Goal: Transaction & Acquisition: Purchase product/service

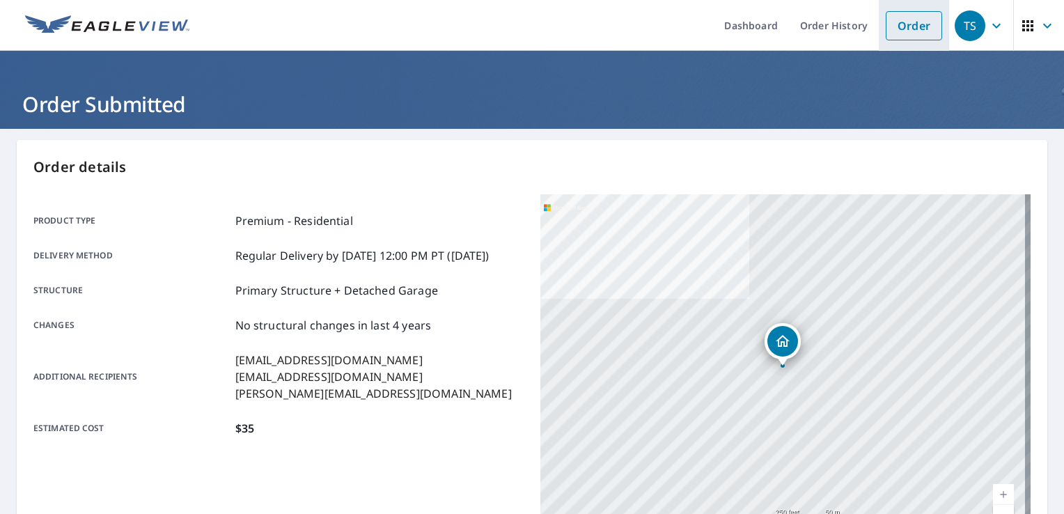
click at [907, 25] on link "Order" at bounding box center [914, 25] width 56 height 29
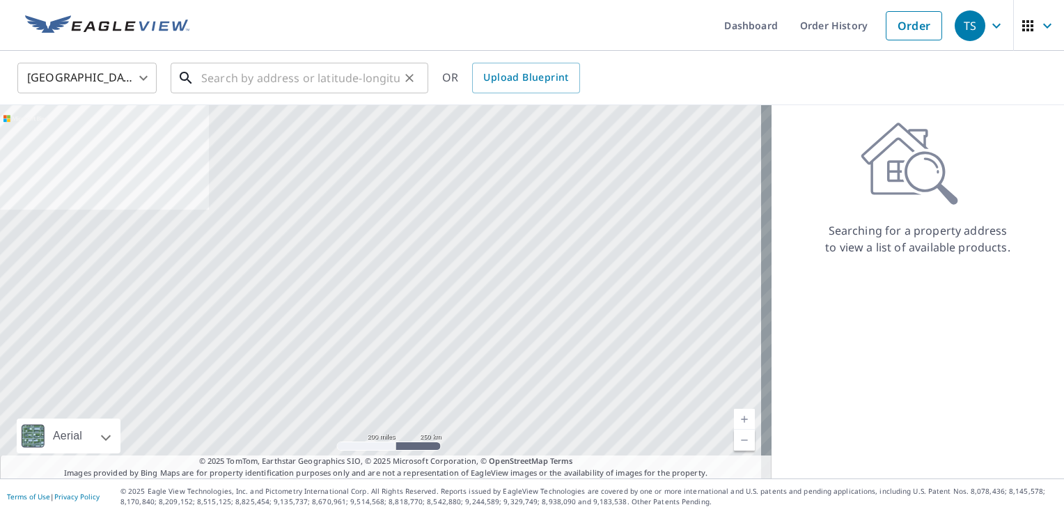
click at [288, 79] on input "text" at bounding box center [300, 77] width 198 height 39
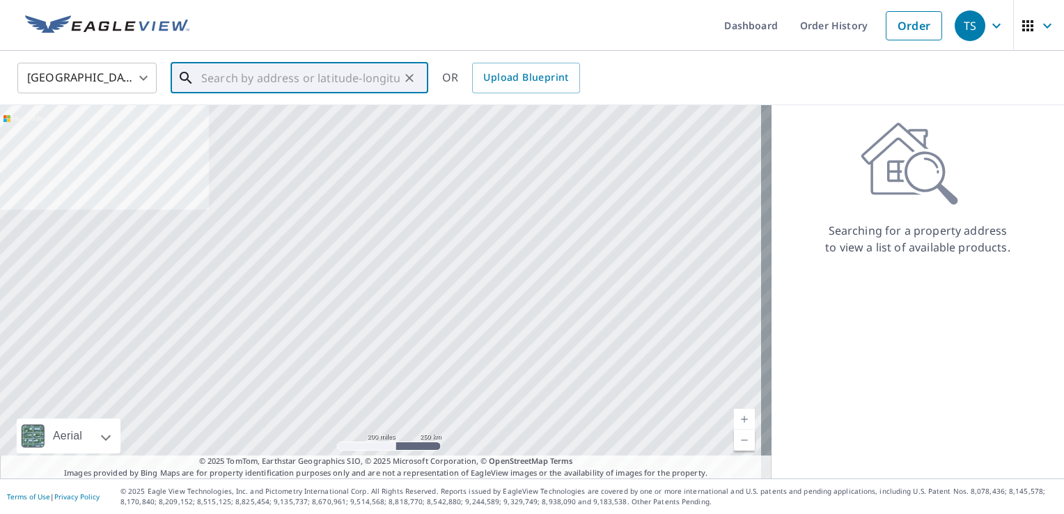
paste input "[STREET_ADDRESS]"
type input "[STREET_ADDRESS]"
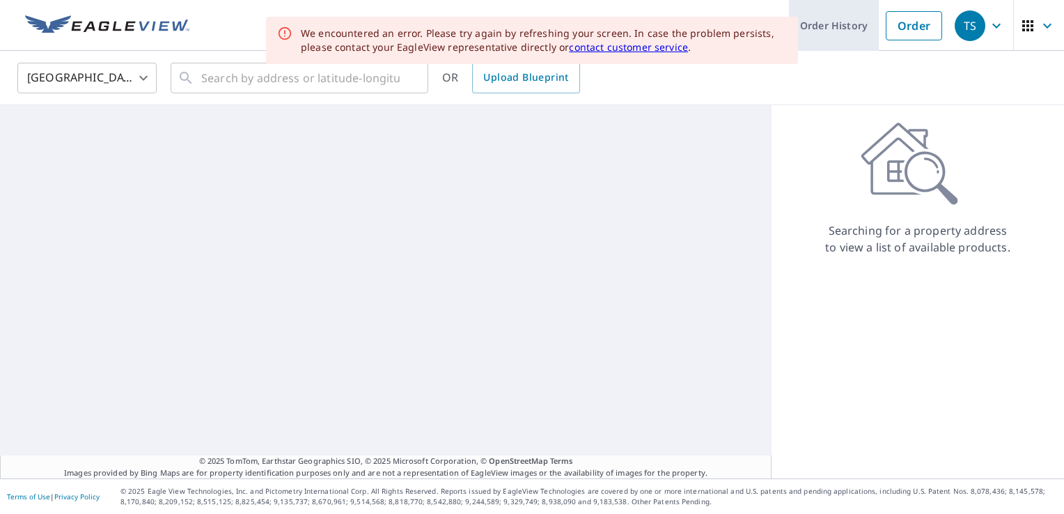
click at [837, 21] on link "Order History" at bounding box center [834, 25] width 90 height 51
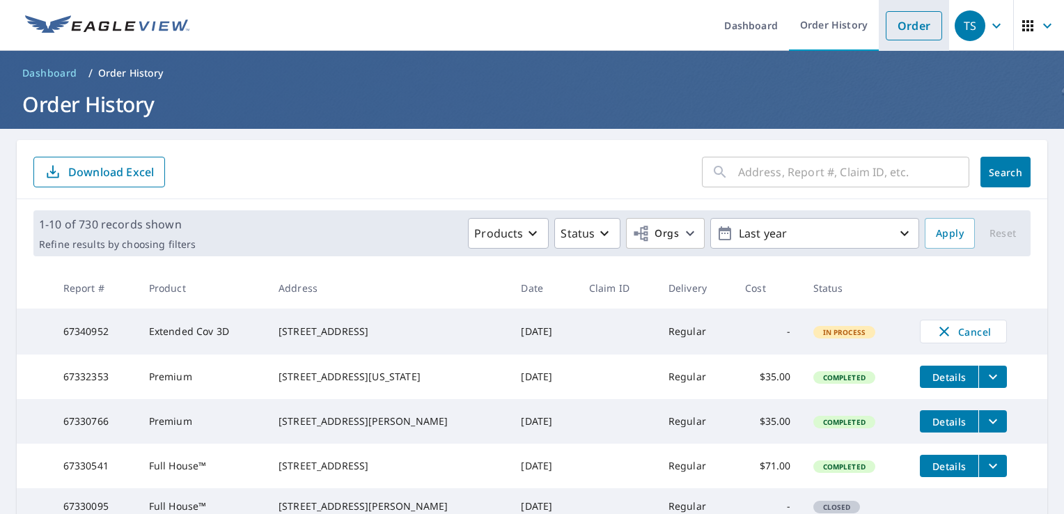
click at [894, 11] on link "Order" at bounding box center [914, 25] width 56 height 29
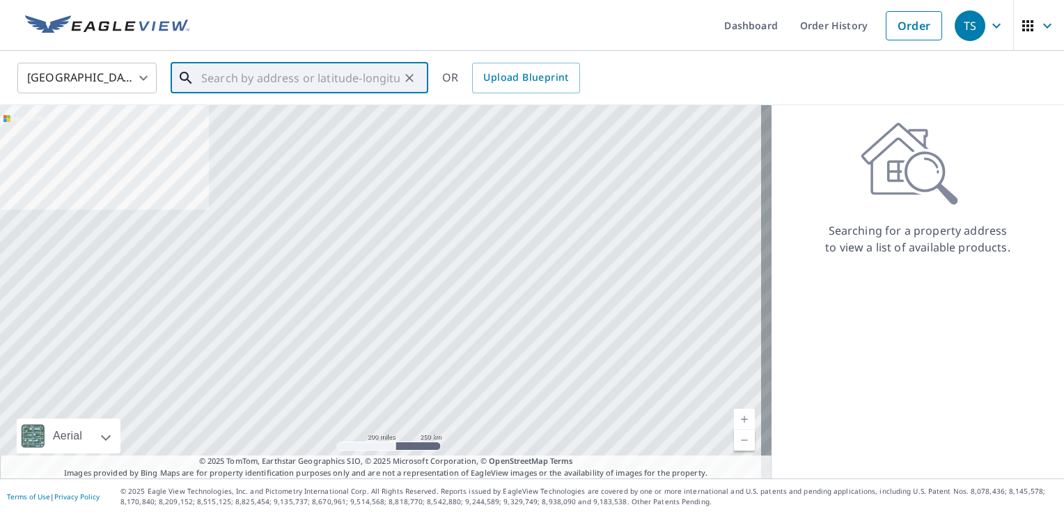
click at [381, 74] on input "text" at bounding box center [300, 77] width 198 height 39
paste input "[STREET_ADDRESS]"
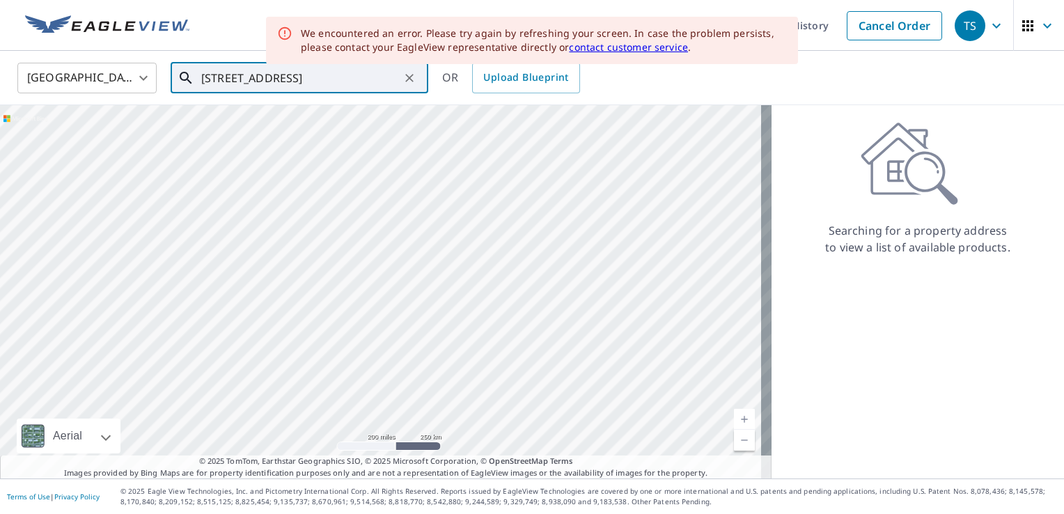
click at [234, 79] on input "[STREET_ADDRESS]" at bounding box center [300, 77] width 198 height 39
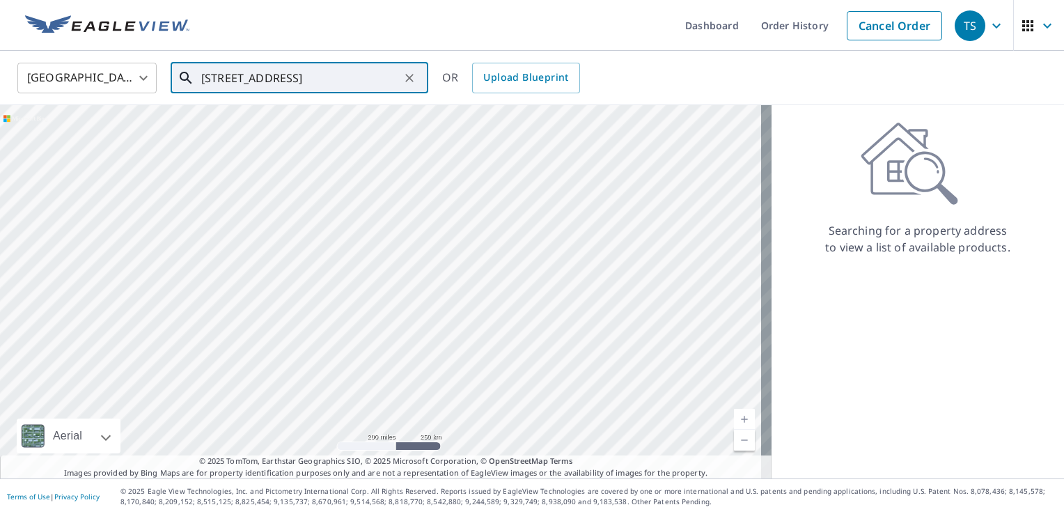
click at [320, 93] on div "[STREET_ADDRESS] ​" at bounding box center [300, 78] width 258 height 31
click at [262, 136] on p "[GEOGRAPHIC_DATA], [GEOGRAPHIC_DATA] 43420" at bounding box center [307, 141] width 219 height 28
type input "[STREET_ADDRESS]"
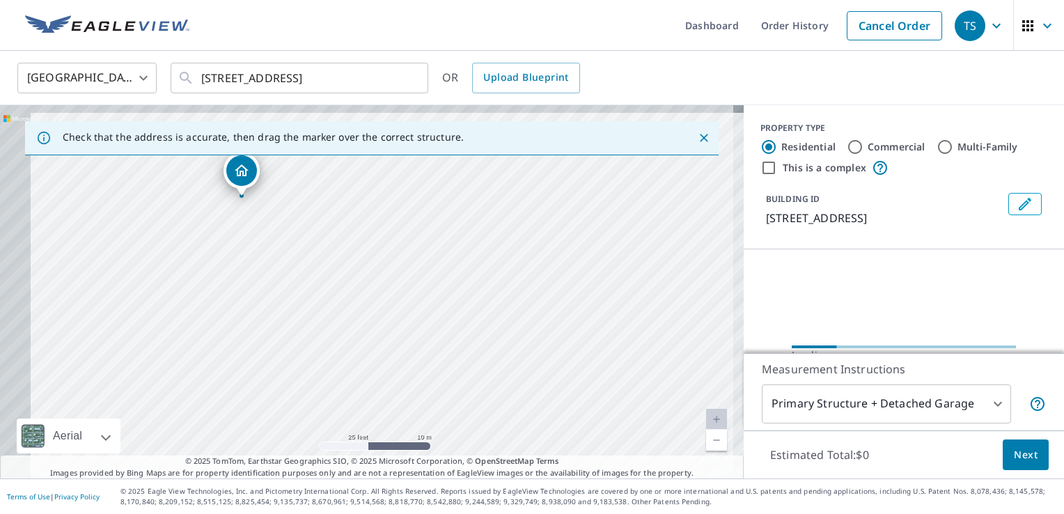
drag, startPoint x: 236, startPoint y: 228, endPoint x: 536, endPoint y: 384, distance: 337.8
click at [539, 384] on div "[STREET_ADDRESS]" at bounding box center [371, 291] width 743 height 373
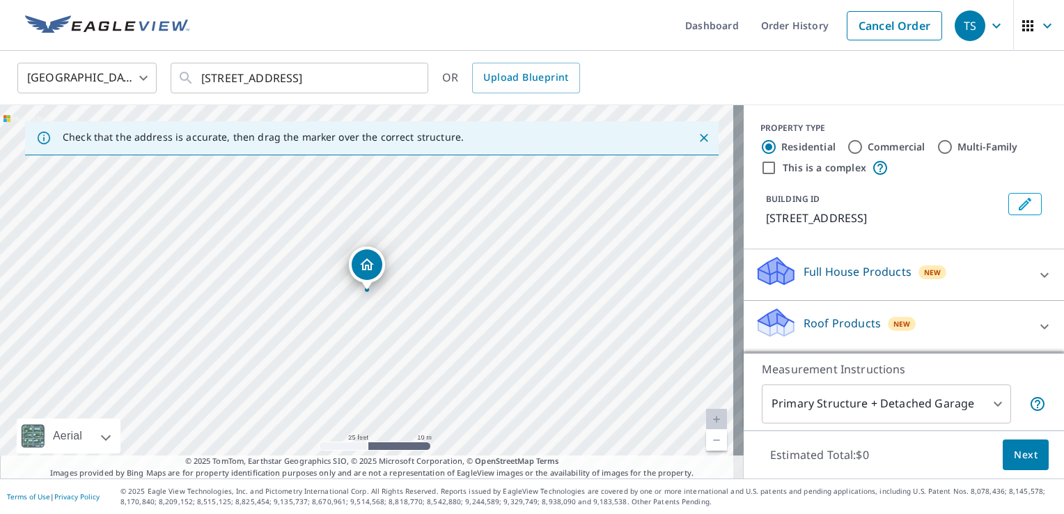
click at [376, 268] on div "Dropped pin, building 1, Residential property, 1469 White Ave Fremont, OH 43420" at bounding box center [367, 264] width 31 height 31
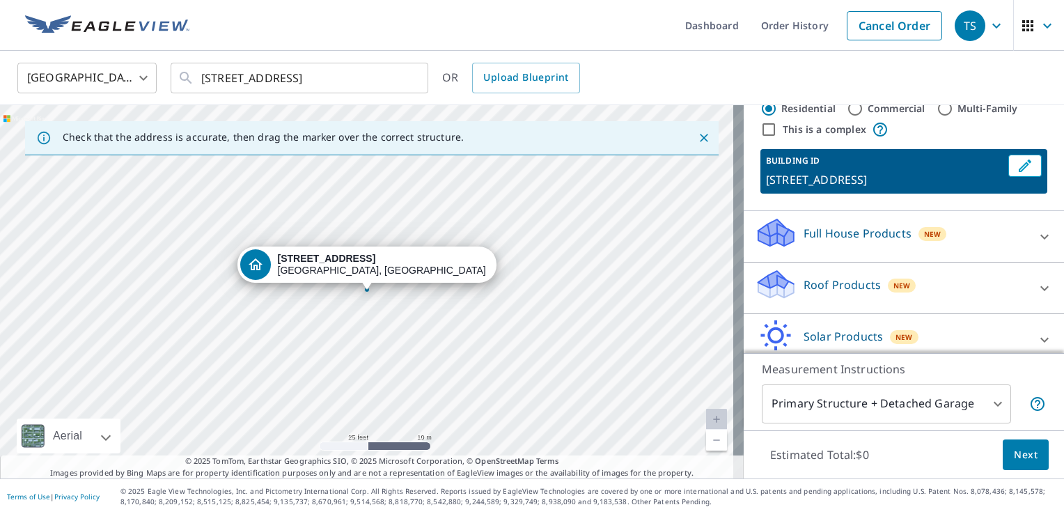
scroll to position [70, 0]
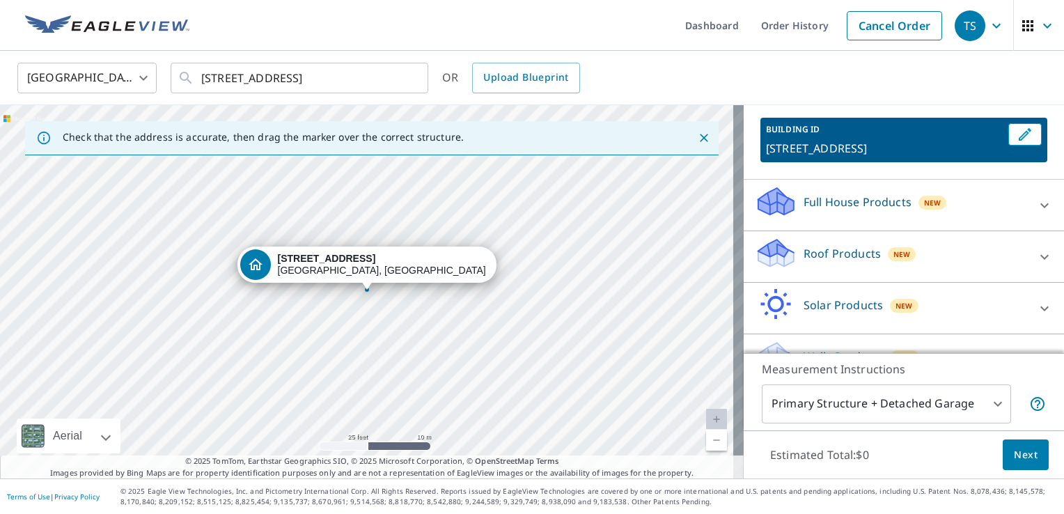
click at [813, 253] on p "Roof Products" at bounding box center [841, 253] width 77 height 17
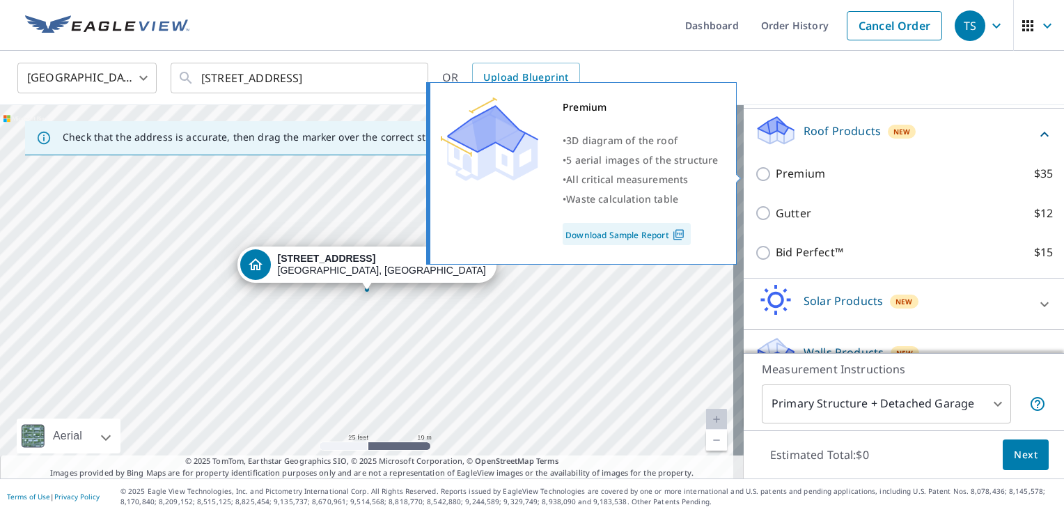
click at [811, 173] on p "Premium" at bounding box center [800, 173] width 49 height 17
click at [776, 173] on input "Premium $35" at bounding box center [765, 174] width 21 height 17
checkbox input "true"
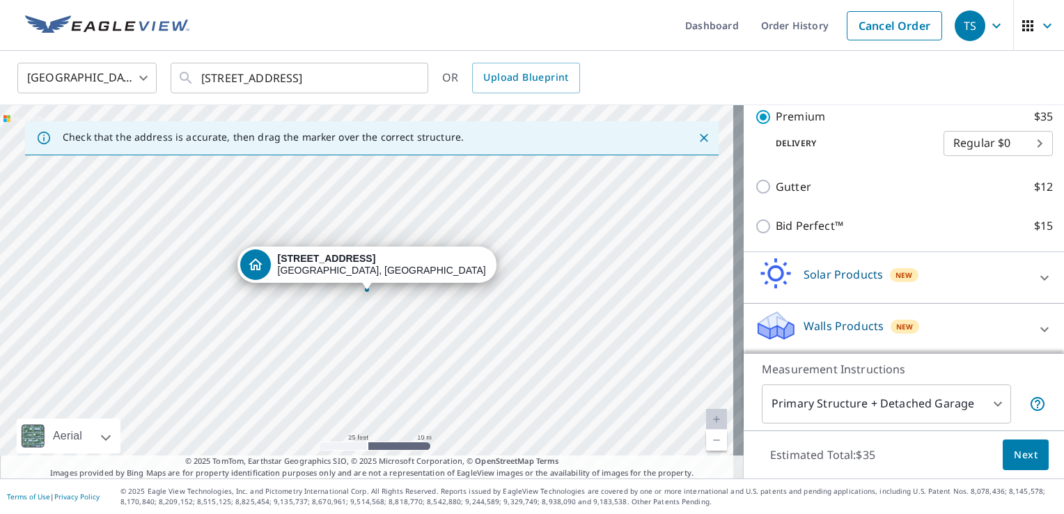
scroll to position [265, 0]
click at [1018, 454] on span "Next" at bounding box center [1026, 454] width 24 height 17
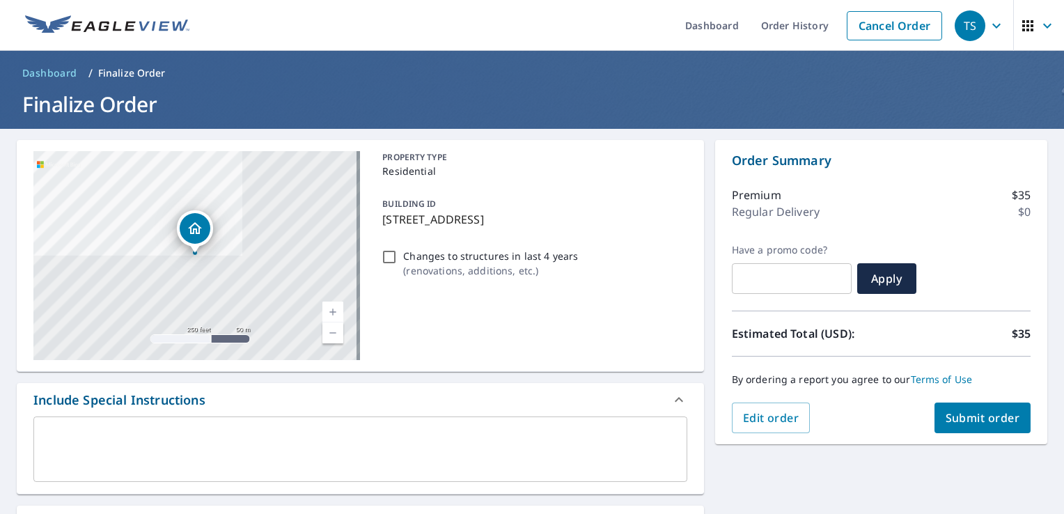
click at [964, 411] on span "Submit order" at bounding box center [982, 417] width 74 height 15
checkbox input "true"
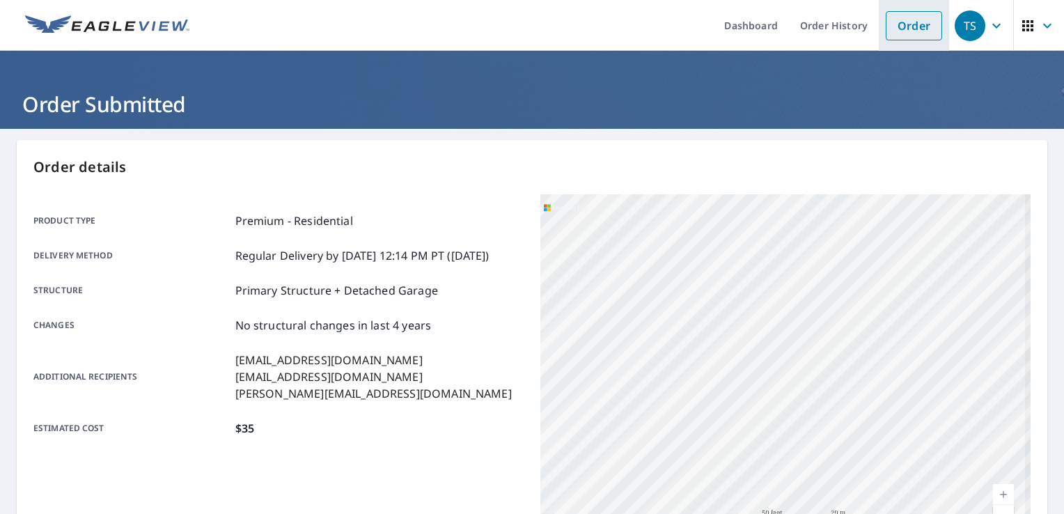
click at [894, 25] on link "Order" at bounding box center [914, 25] width 56 height 29
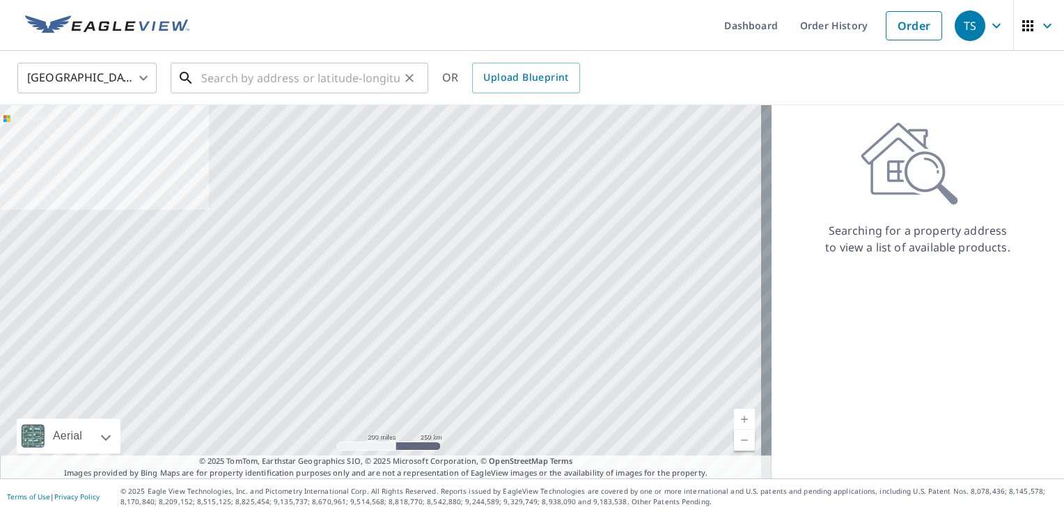
click at [345, 79] on input "text" at bounding box center [300, 77] width 198 height 39
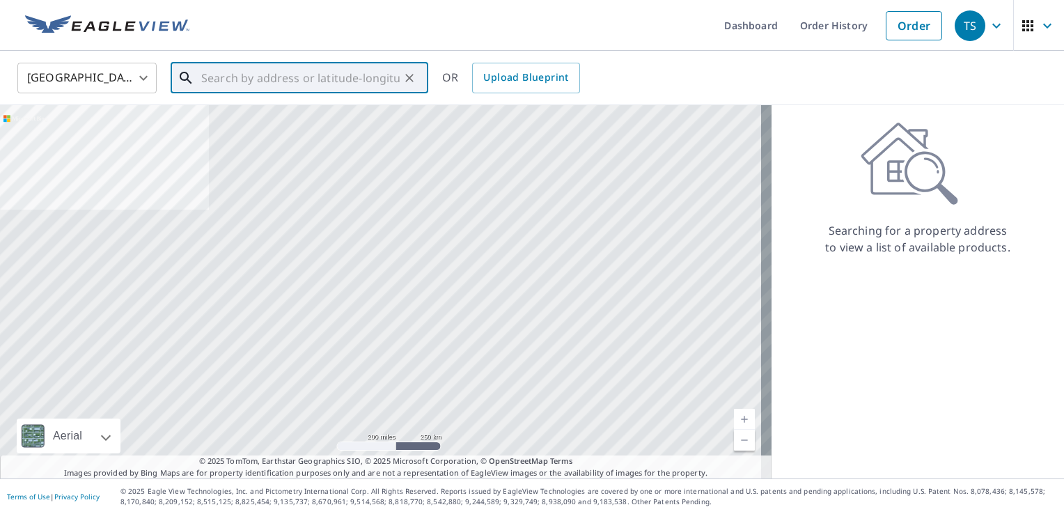
paste input "[STREET_ADDRESS][PERSON_NAME]"
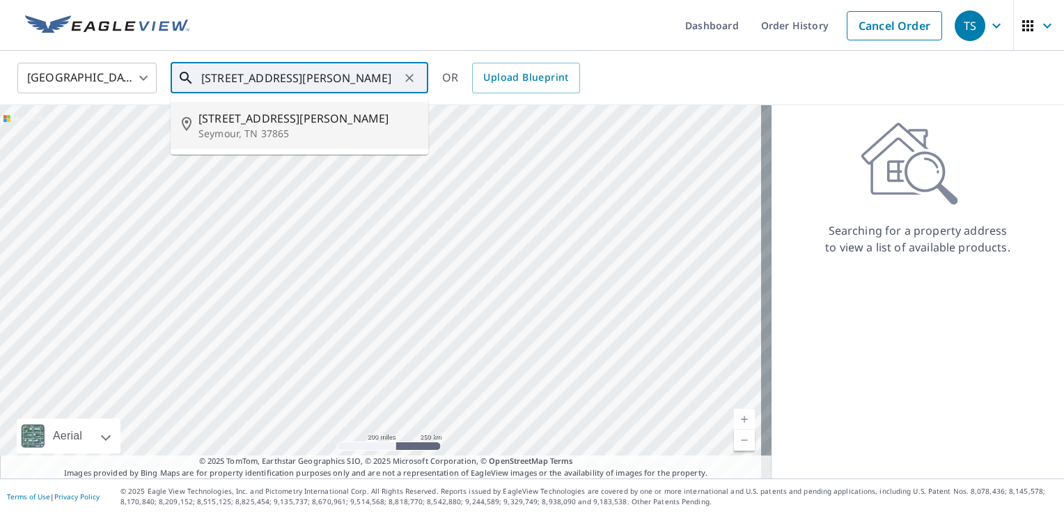
click at [299, 128] on p "Seymour, TN 37865" at bounding box center [307, 134] width 219 height 14
type input "[STREET_ADDRESS][PERSON_NAME][PERSON_NAME]"
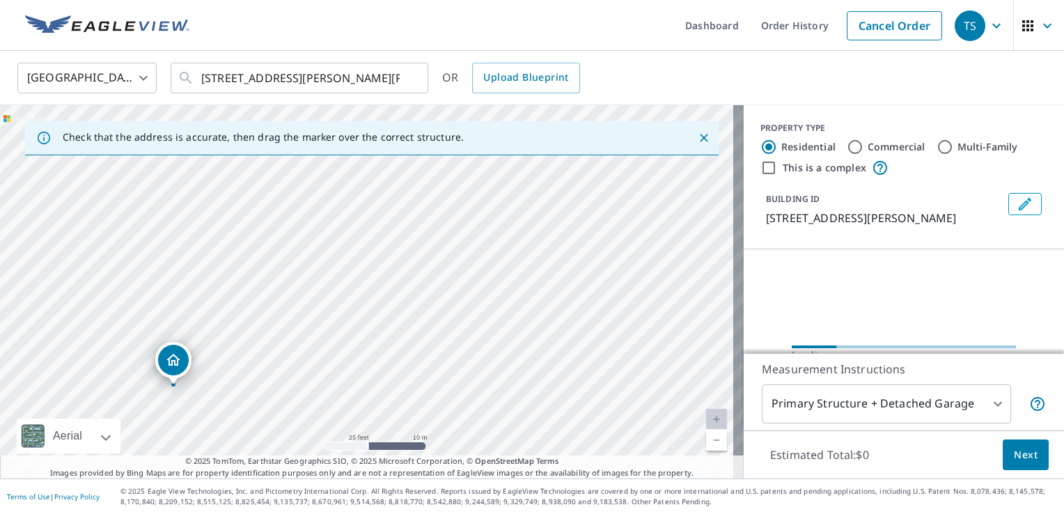
drag, startPoint x: 512, startPoint y: 411, endPoint x: 590, endPoint y: 171, distance: 252.5
click at [590, 171] on div "[STREET_ADDRESS][PERSON_NAME][PERSON_NAME]" at bounding box center [371, 291] width 743 height 373
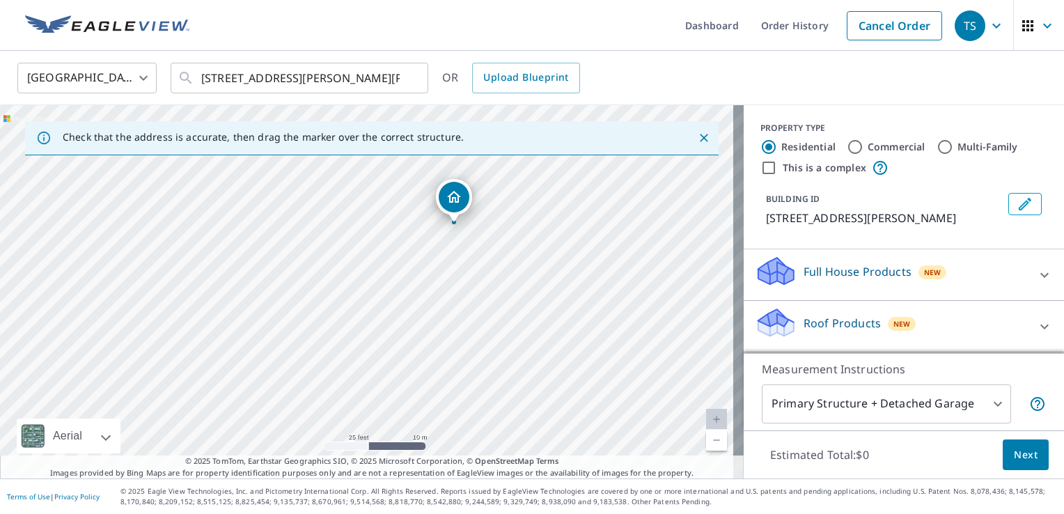
drag, startPoint x: 292, startPoint y: 328, endPoint x: 411, endPoint y: 243, distance: 146.2
click at [409, 238] on div "[STREET_ADDRESS][PERSON_NAME][PERSON_NAME]" at bounding box center [371, 291] width 743 height 373
drag, startPoint x: 516, startPoint y: 204, endPoint x: 501, endPoint y: 252, distance: 50.4
click at [501, 252] on div "[STREET_ADDRESS][PERSON_NAME][PERSON_NAME]" at bounding box center [371, 291] width 743 height 373
click at [435, 258] on icon "Dropped pin, building 1, Residential property, 1320 Burnett Station Rd Seymour,…" at bounding box center [435, 253] width 17 height 17
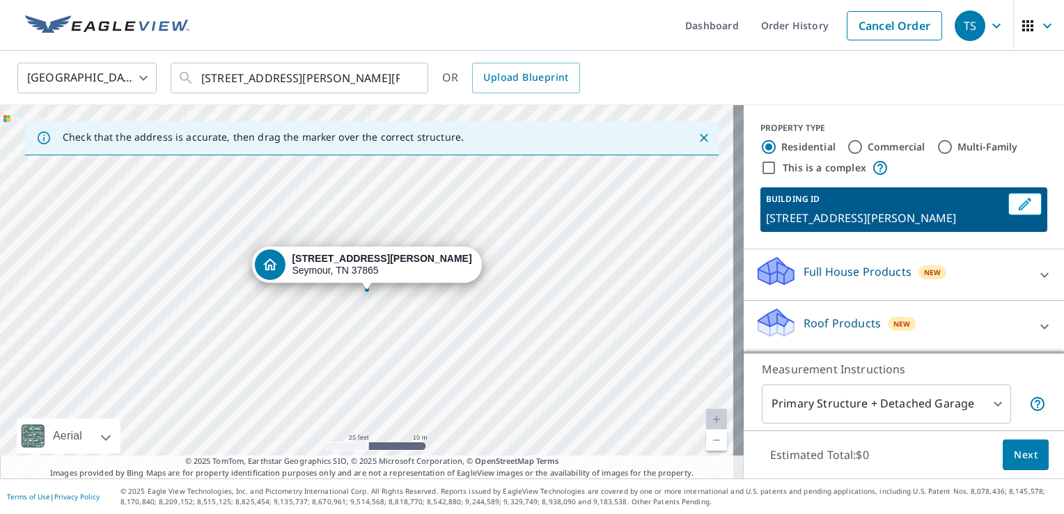
click at [855, 294] on div "Full House Products New" at bounding box center [891, 275] width 273 height 40
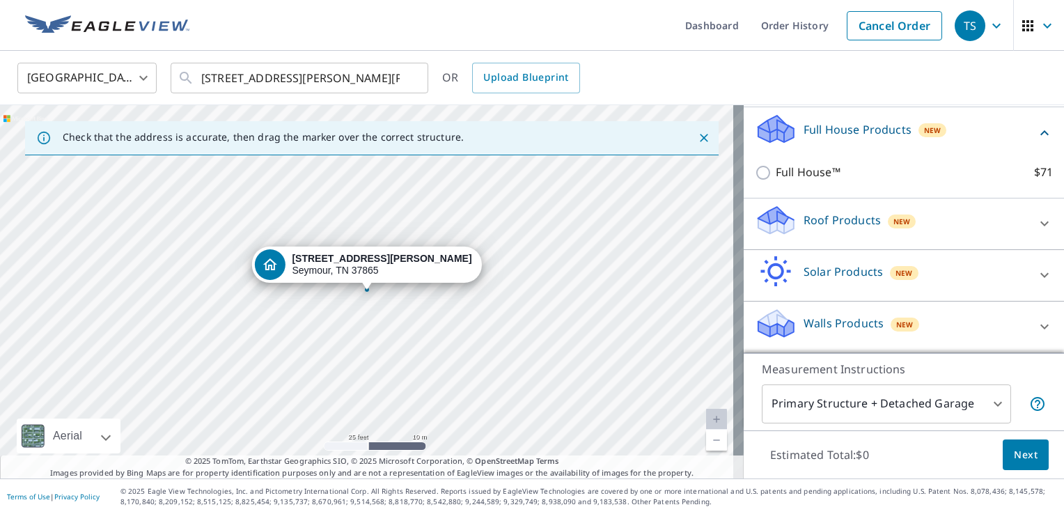
scroll to position [157, 0]
click at [834, 228] on p "Roof Products" at bounding box center [841, 220] width 77 height 17
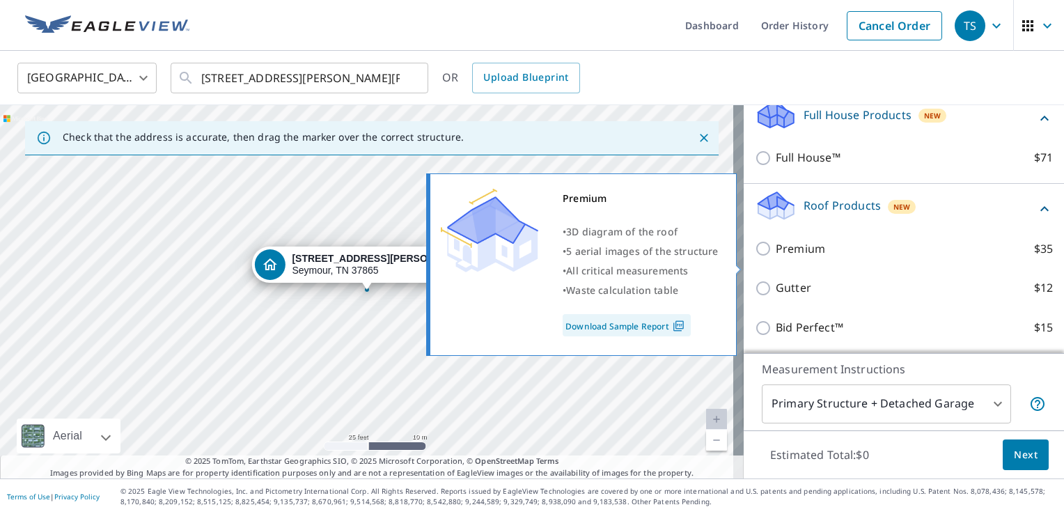
click at [801, 258] on p "Premium" at bounding box center [800, 248] width 49 height 17
click at [776, 257] on input "Premium $35" at bounding box center [765, 248] width 21 height 17
checkbox input "true"
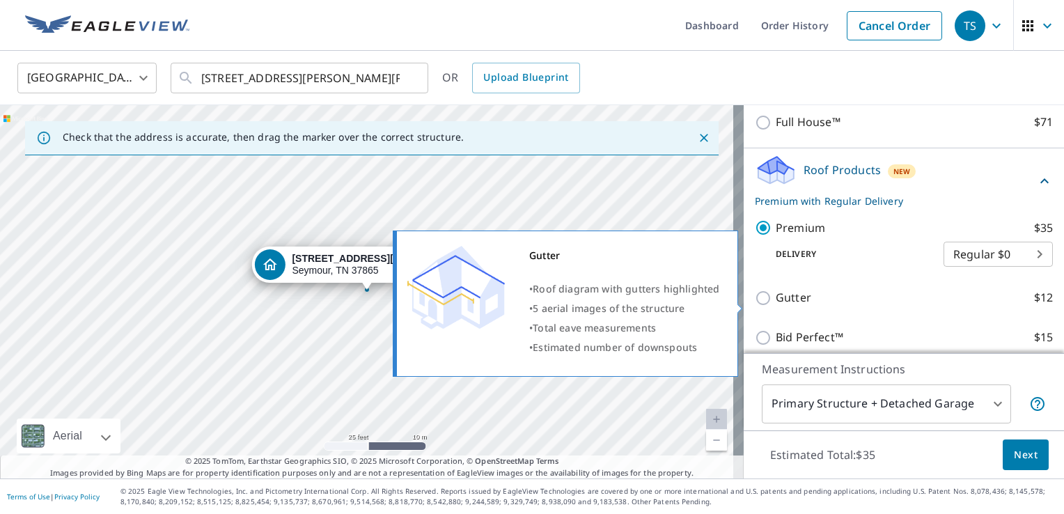
scroll to position [226, 0]
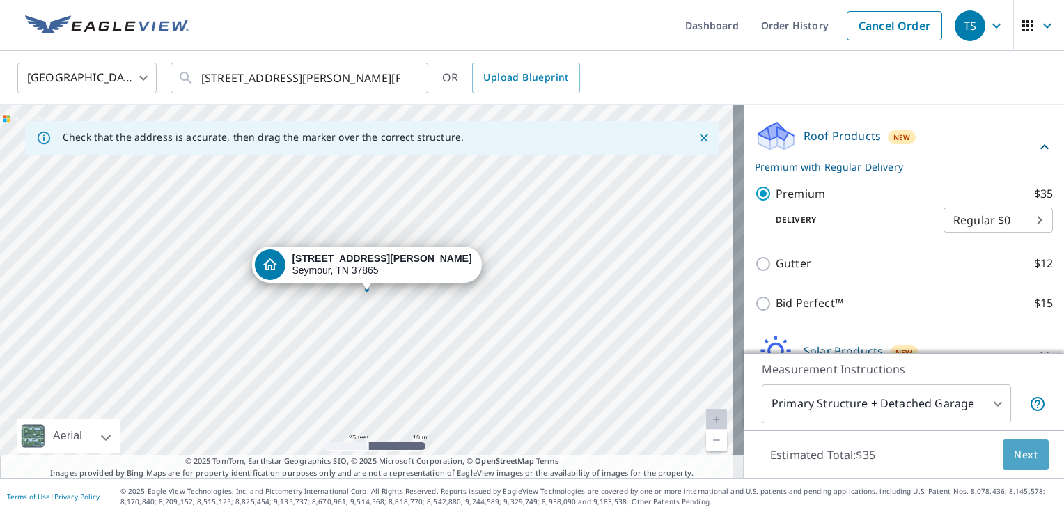
click at [1014, 451] on span "Next" at bounding box center [1026, 454] width 24 height 17
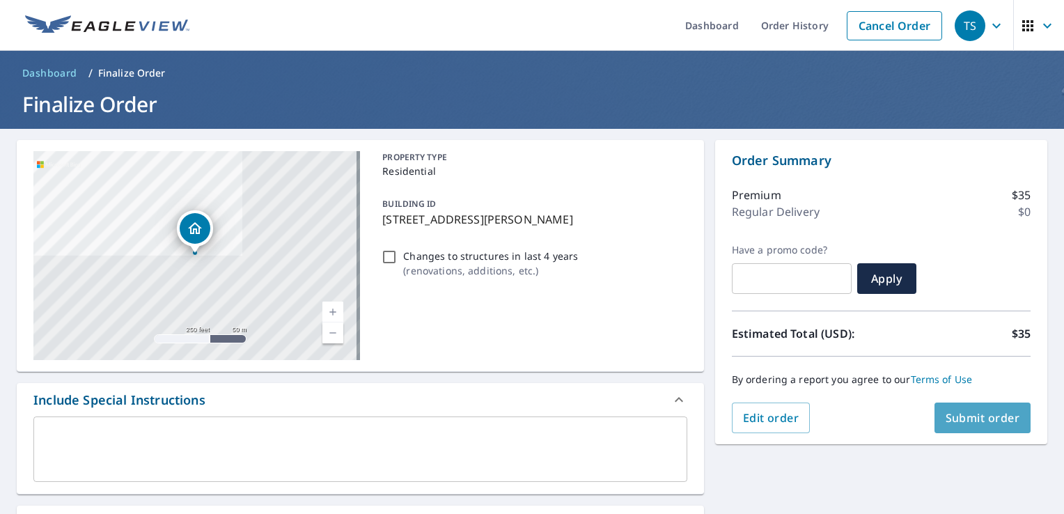
click at [963, 416] on span "Submit order" at bounding box center [982, 417] width 74 height 15
checkbox input "true"
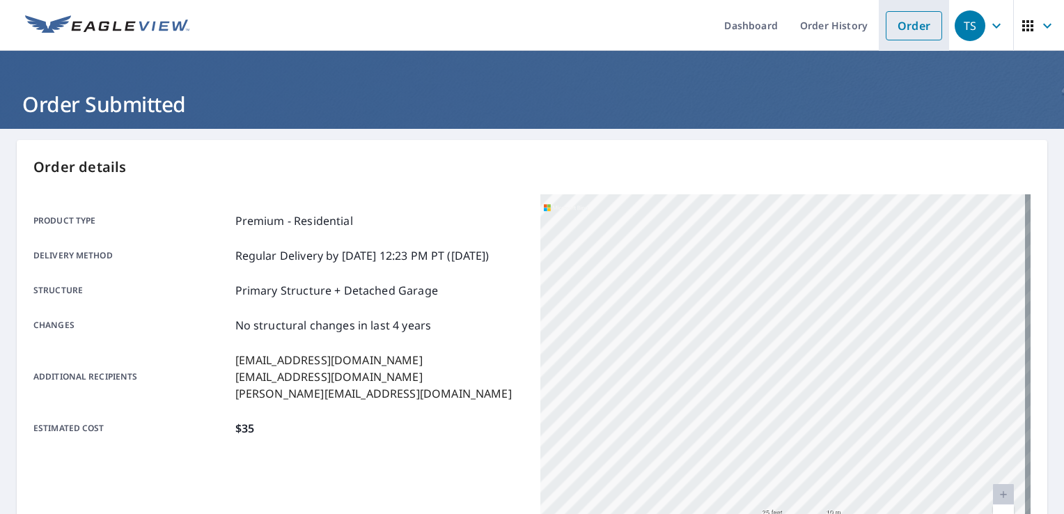
click at [888, 24] on link "Order" at bounding box center [914, 25] width 56 height 29
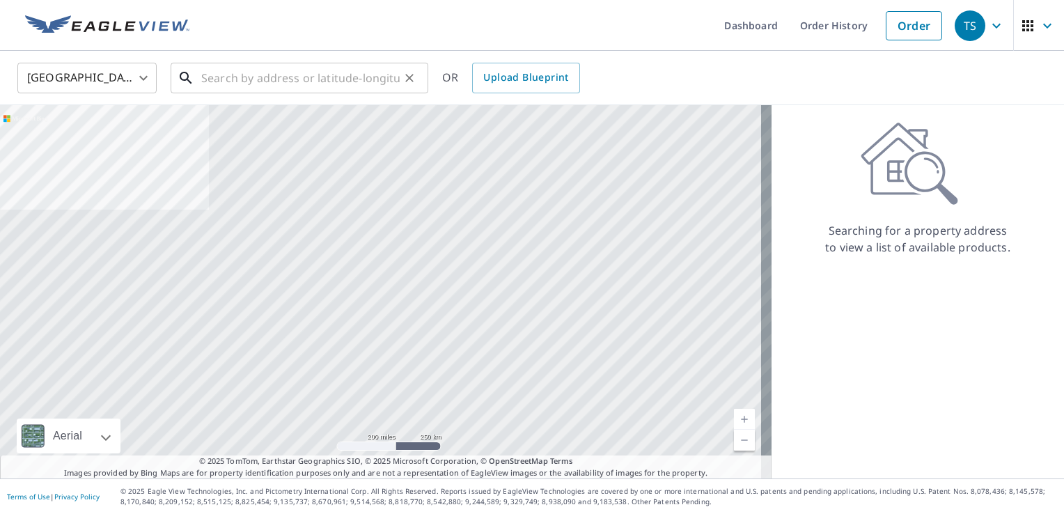
click at [278, 83] on input "text" at bounding box center [300, 77] width 198 height 39
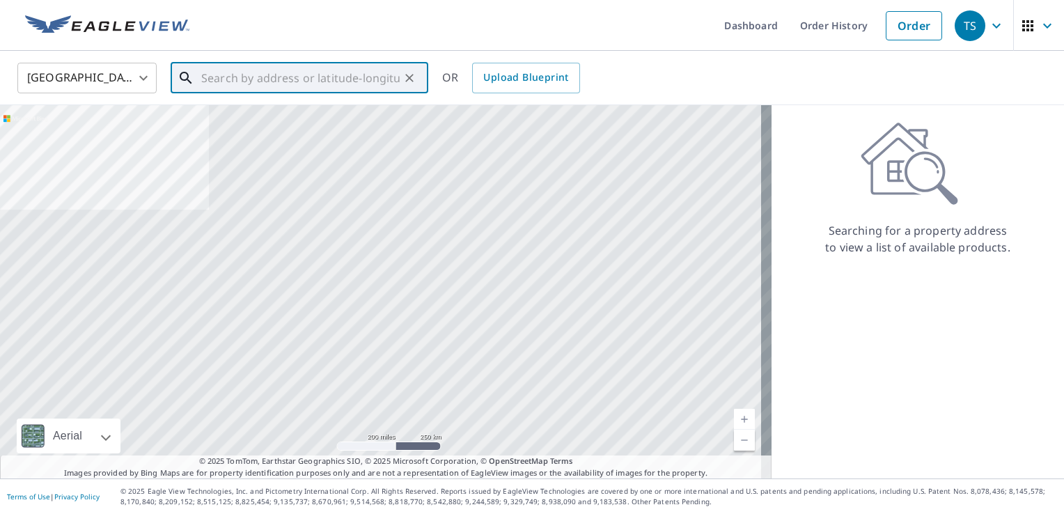
paste input "[STREET_ADDRESS][PERSON_NAME]"
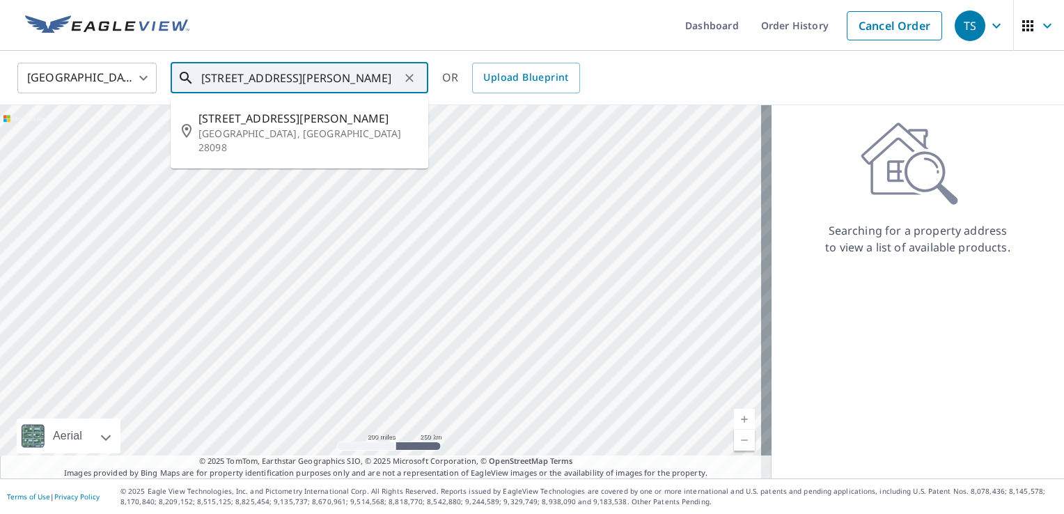
click at [336, 73] on input "[STREET_ADDRESS][PERSON_NAME]" at bounding box center [300, 77] width 198 height 39
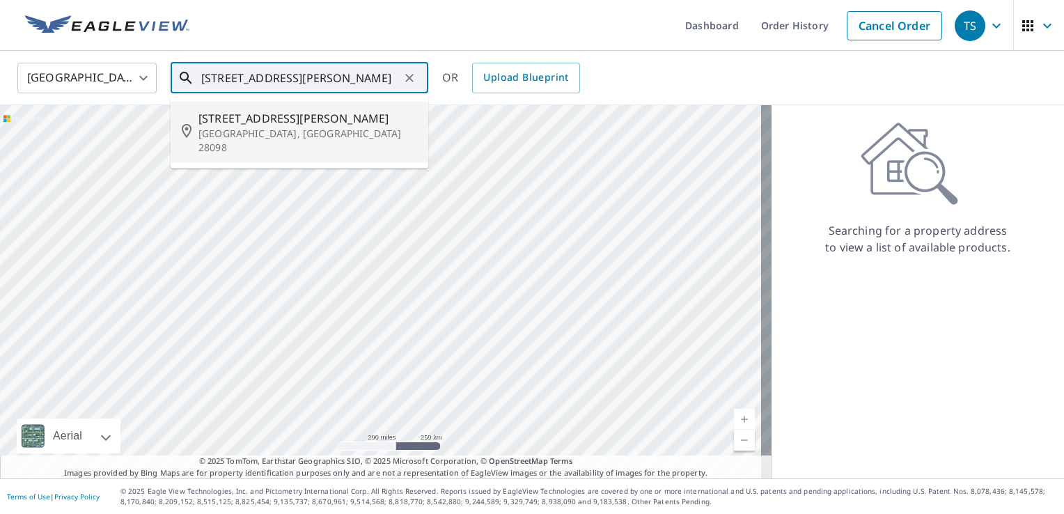
click at [288, 121] on span "[STREET_ADDRESS][PERSON_NAME]" at bounding box center [307, 118] width 219 height 17
type input "[STREET_ADDRESS][PERSON_NAME][PERSON_NAME]"
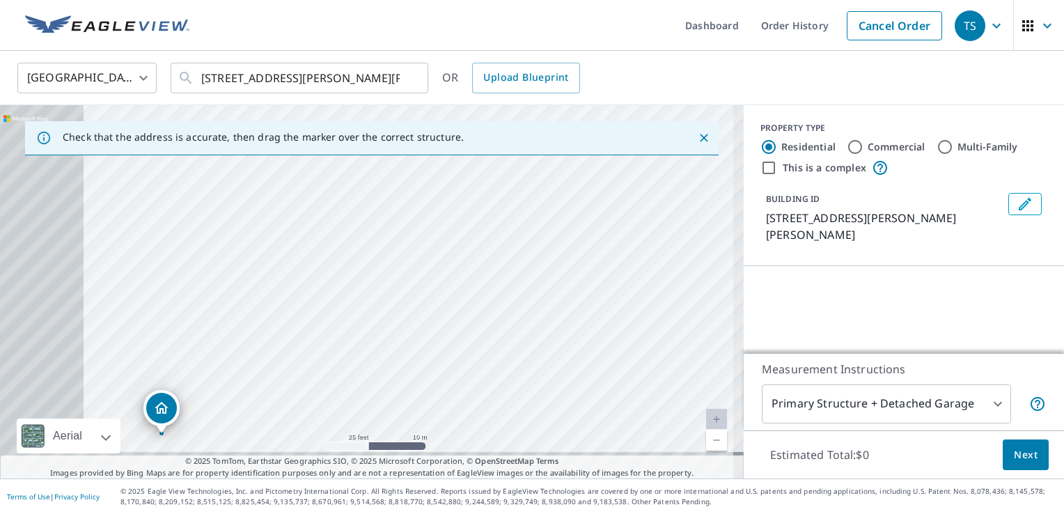
drag, startPoint x: 219, startPoint y: 402, endPoint x: 649, endPoint y: 143, distance: 501.2
click at [649, 143] on div "Check that the address is accurate, then drag the marker over the correct struc…" at bounding box center [371, 291] width 743 height 373
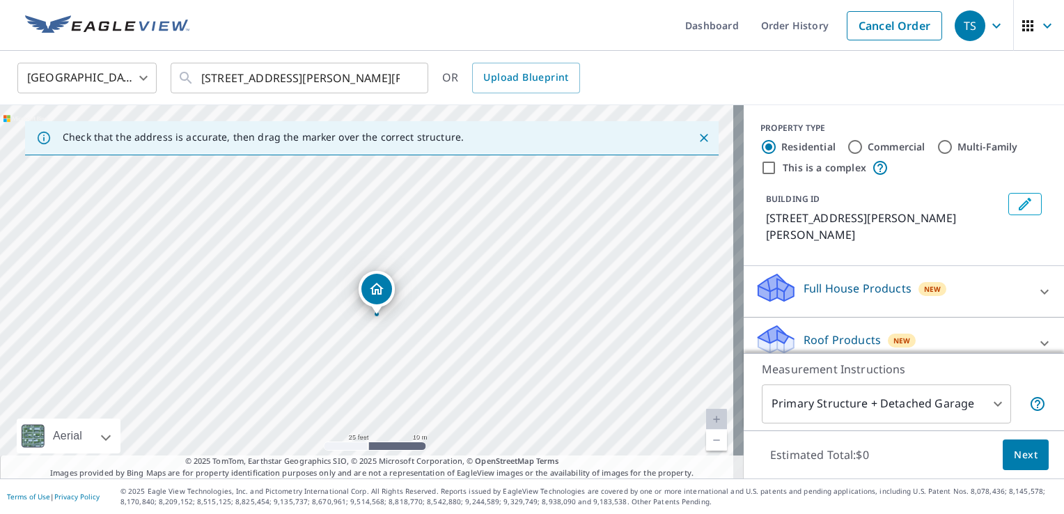
click at [597, 183] on div "[STREET_ADDRESS][PERSON_NAME][PERSON_NAME]" at bounding box center [371, 291] width 743 height 373
click at [372, 288] on icon "Dropped pin, building 1, Residential property, 406 Ethelyn Ave Lowell, NC 28098" at bounding box center [376, 289] width 14 height 12
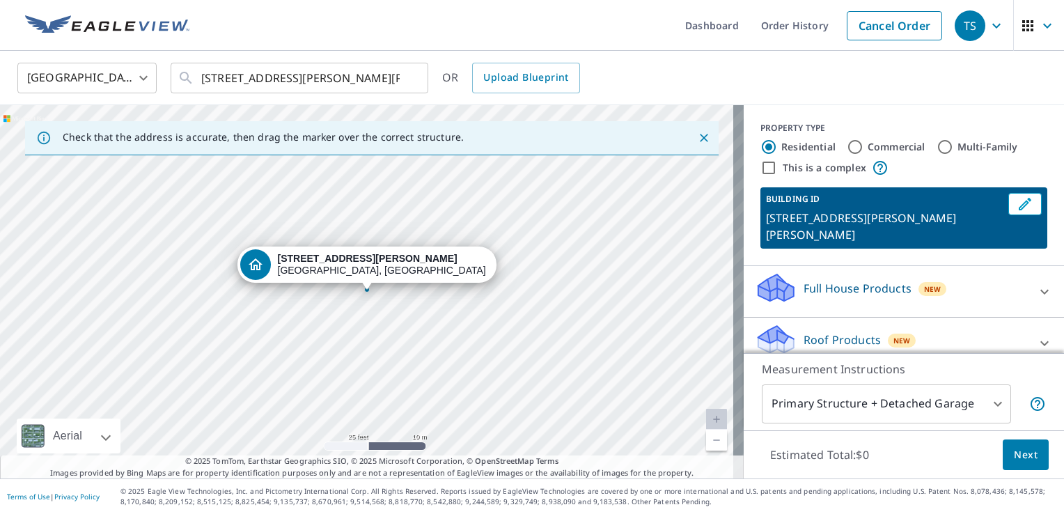
click at [830, 331] on p "Roof Products" at bounding box center [841, 339] width 77 height 17
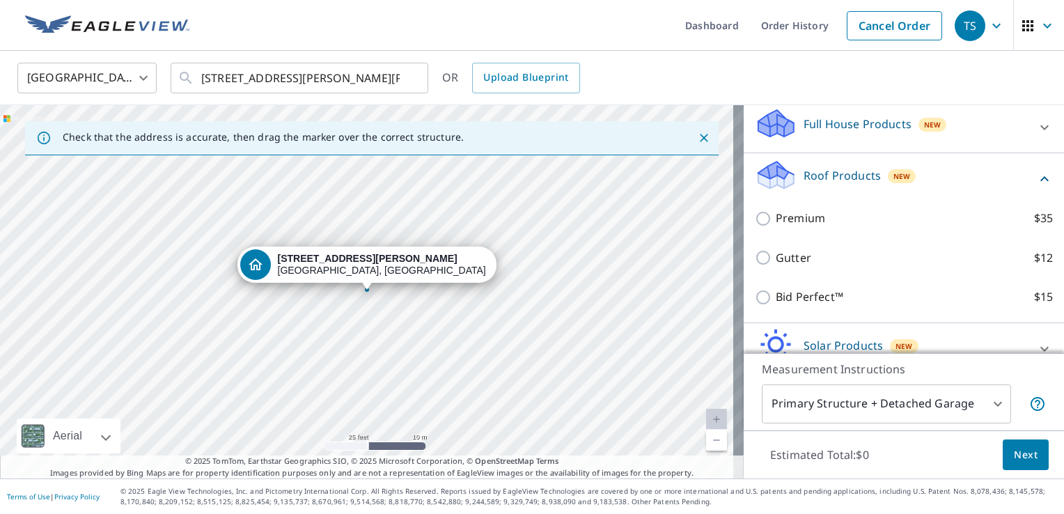
scroll to position [209, 0]
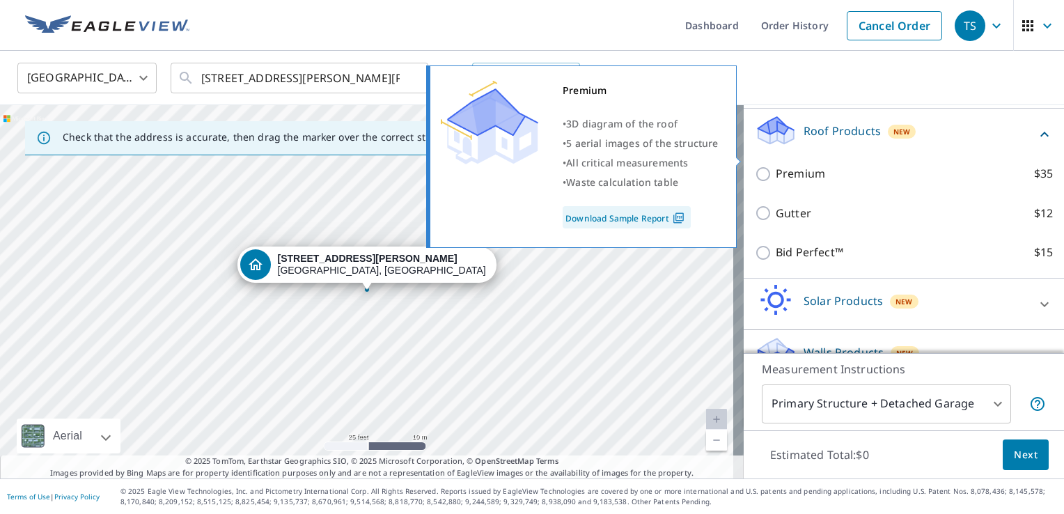
click at [798, 165] on p "Premium" at bounding box center [800, 173] width 49 height 17
click at [776, 166] on input "Premium $35" at bounding box center [765, 174] width 21 height 17
checkbox input "true"
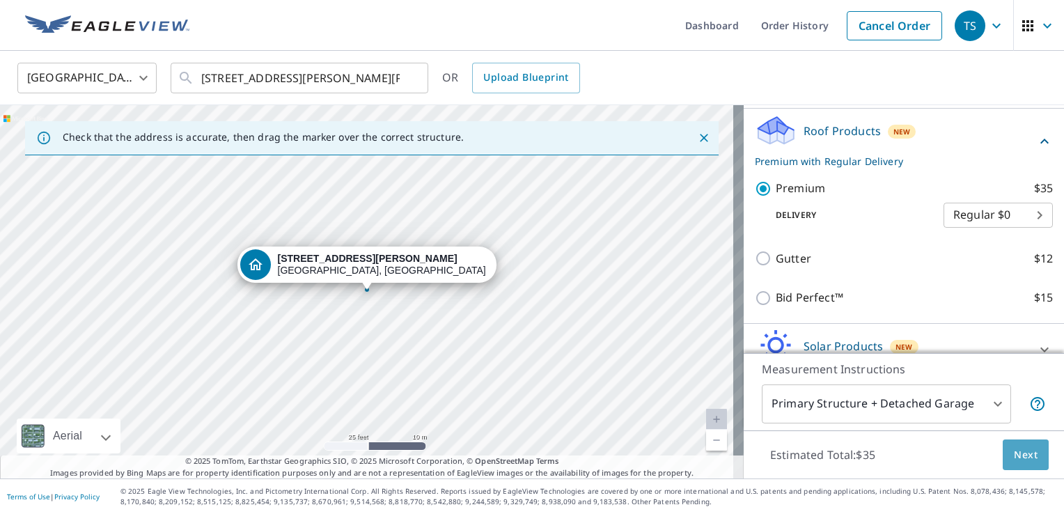
click at [1002, 454] on button "Next" at bounding box center [1025, 454] width 46 height 31
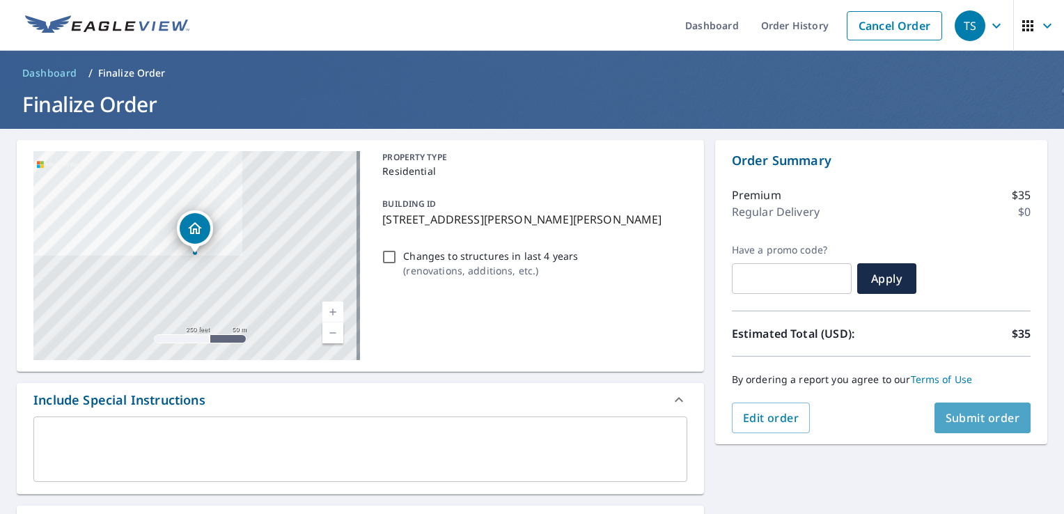
click at [970, 417] on span "Submit order" at bounding box center [982, 417] width 74 height 15
checkbox input "true"
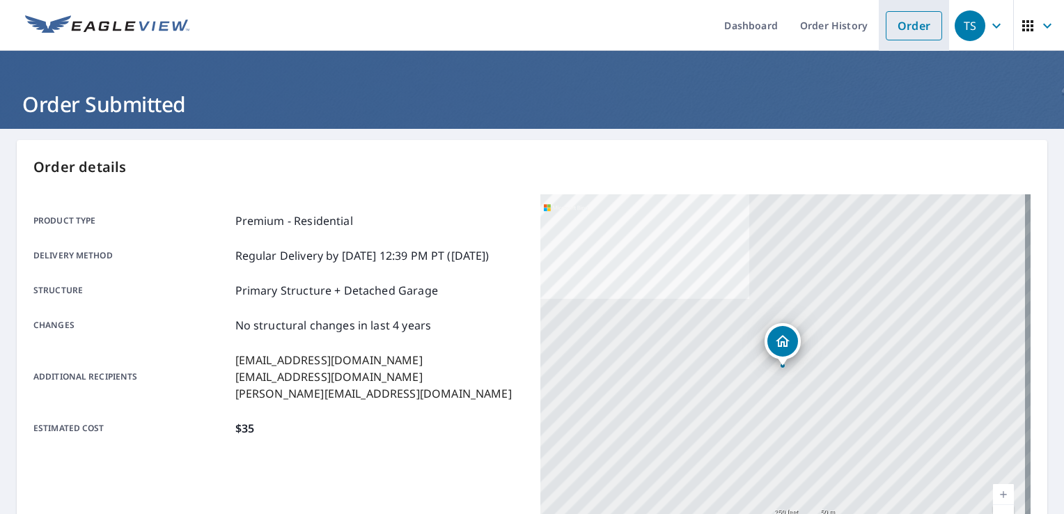
click at [898, 28] on link "Order" at bounding box center [914, 25] width 56 height 29
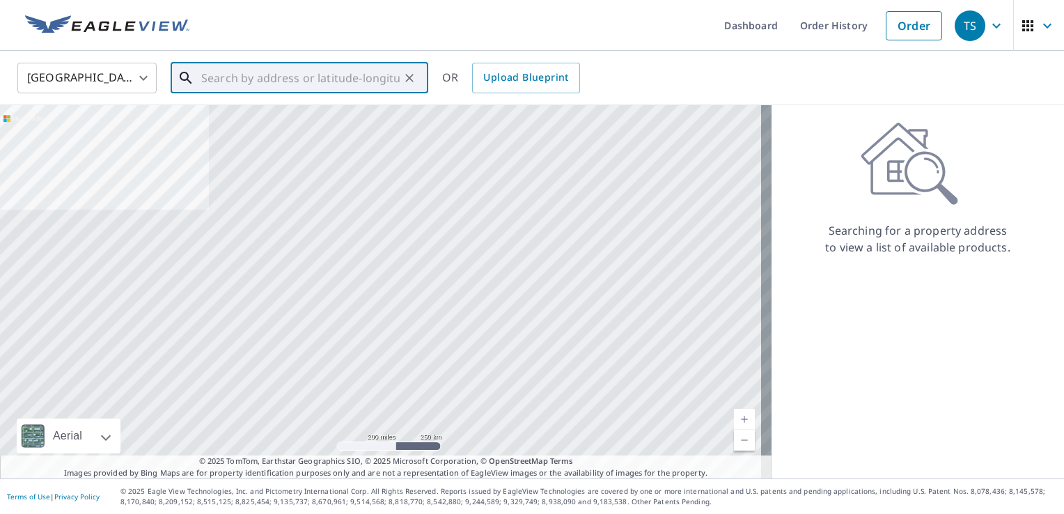
click at [292, 77] on input "text" at bounding box center [300, 77] width 198 height 39
paste input "[STREET_ADDRESS]"
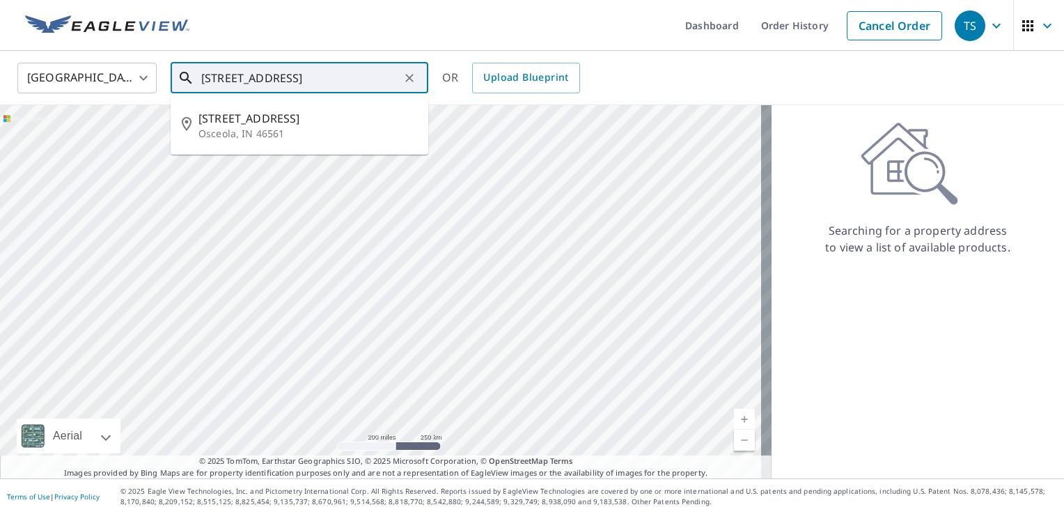
click at [313, 71] on input "[STREET_ADDRESS]" at bounding box center [300, 77] width 198 height 39
click at [285, 132] on p "Osceola, IN 46561" at bounding box center [307, 134] width 219 height 14
type input "[STREET_ADDRESS]"
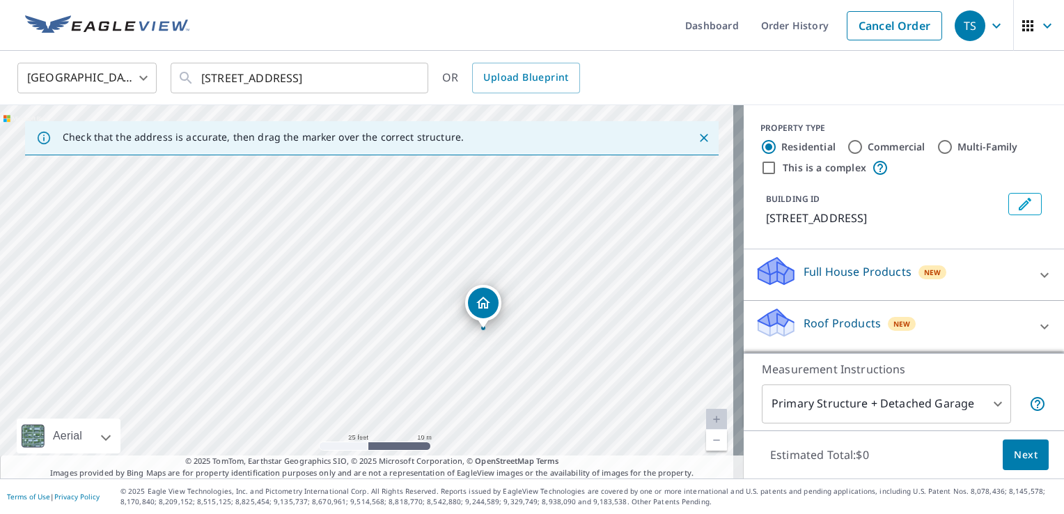
drag, startPoint x: 251, startPoint y: 194, endPoint x: 361, endPoint y: 222, distance: 112.8
click at [361, 222] on div "[STREET_ADDRESS]" at bounding box center [371, 291] width 743 height 373
click at [473, 295] on icon "Dropped pin, building 1, Residential property, 11690 3rd St Osceola, IN 46561" at bounding box center [476, 292] width 17 height 17
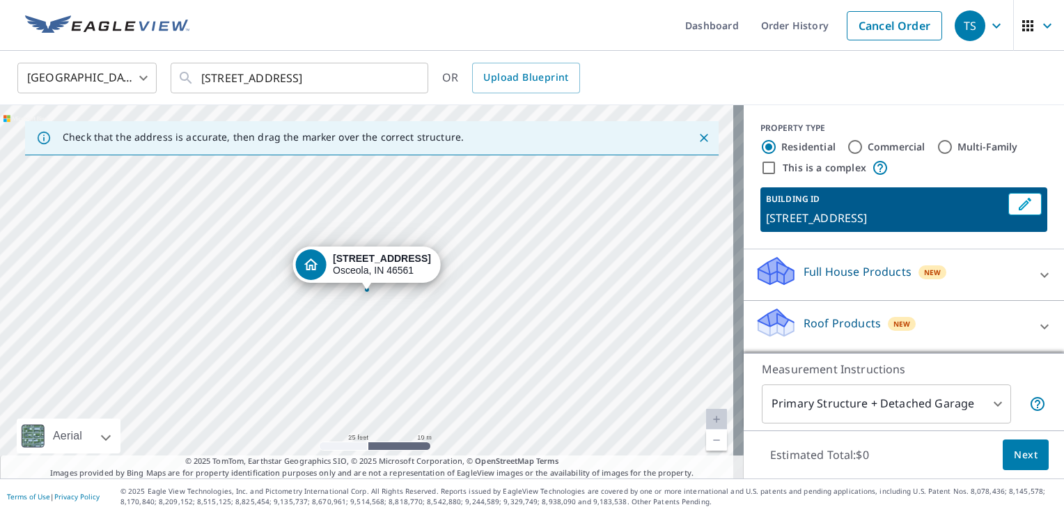
click at [824, 310] on div "Roof Products New" at bounding box center [891, 326] width 273 height 40
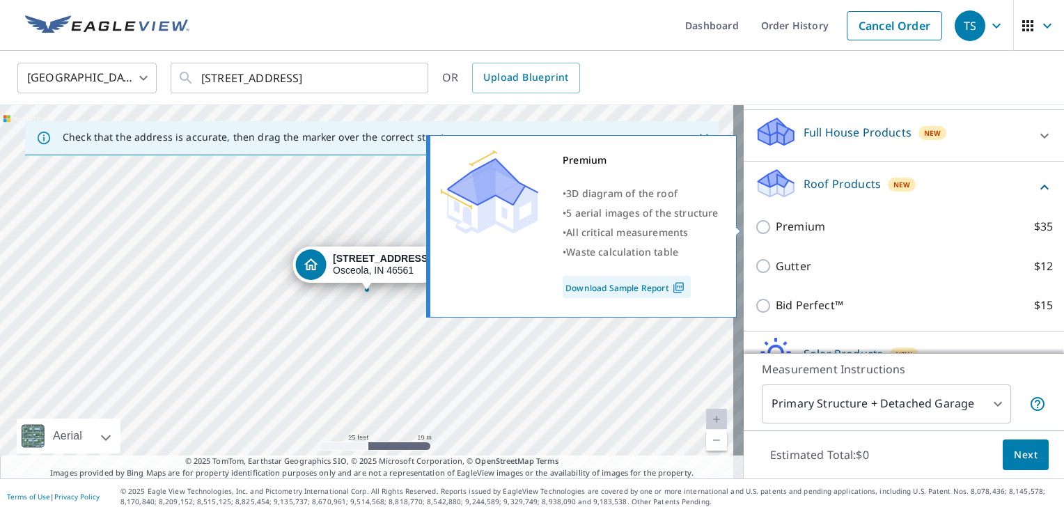
click at [812, 223] on p "Premium" at bounding box center [800, 226] width 49 height 17
click at [776, 223] on input "Premium $35" at bounding box center [765, 227] width 21 height 17
checkbox input "true"
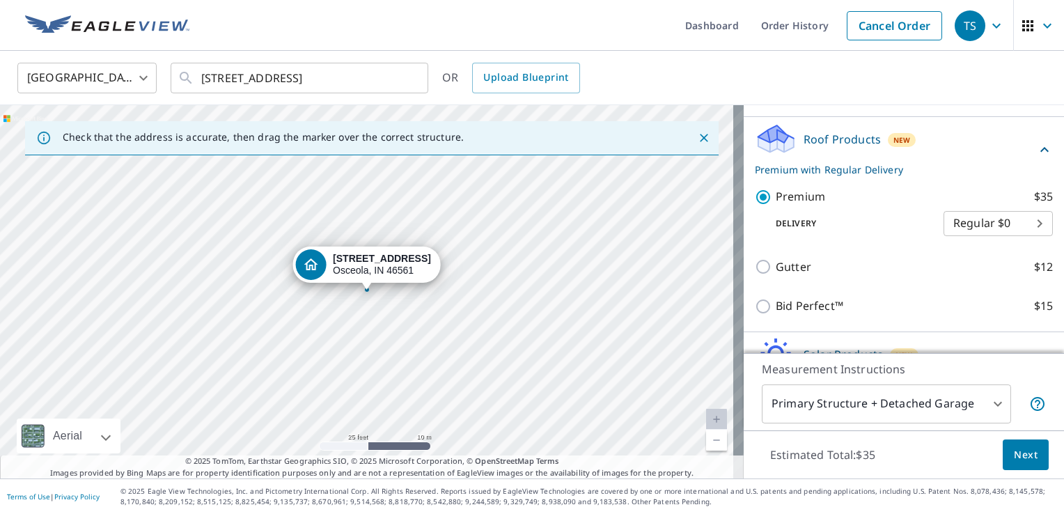
scroll to position [209, 0]
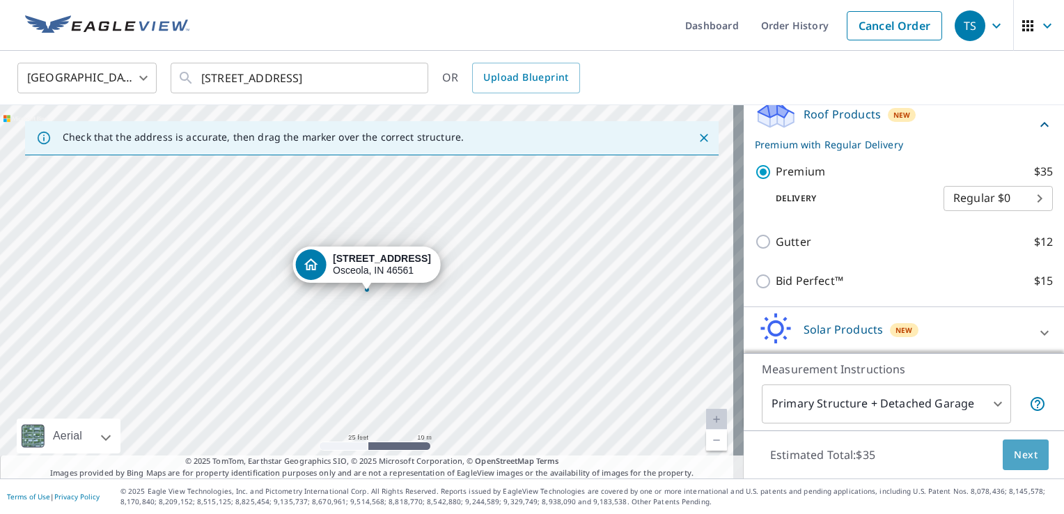
click at [1014, 459] on span "Next" at bounding box center [1026, 454] width 24 height 17
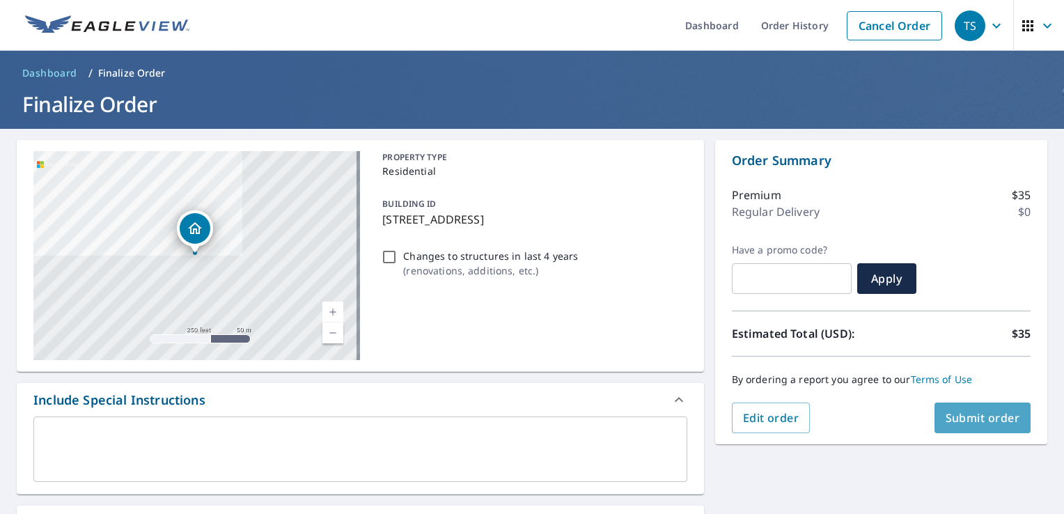
click at [989, 411] on span "Submit order" at bounding box center [982, 417] width 74 height 15
checkbox input "true"
